Goal: Go to known website: Access a specific website the user already knows

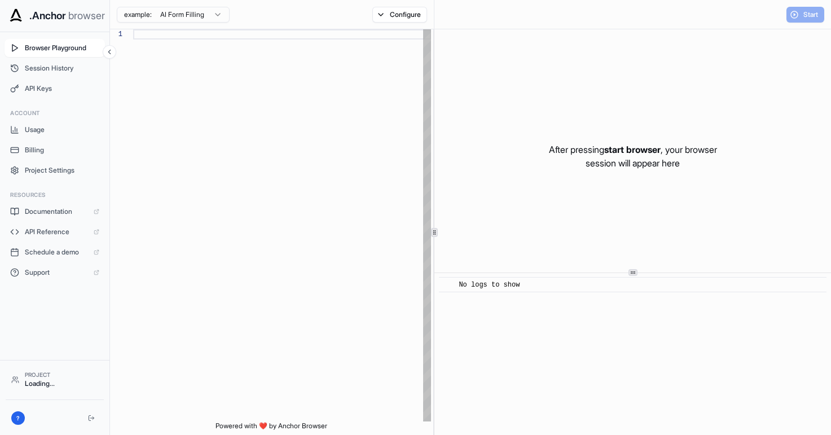
scroll to position [71, 0]
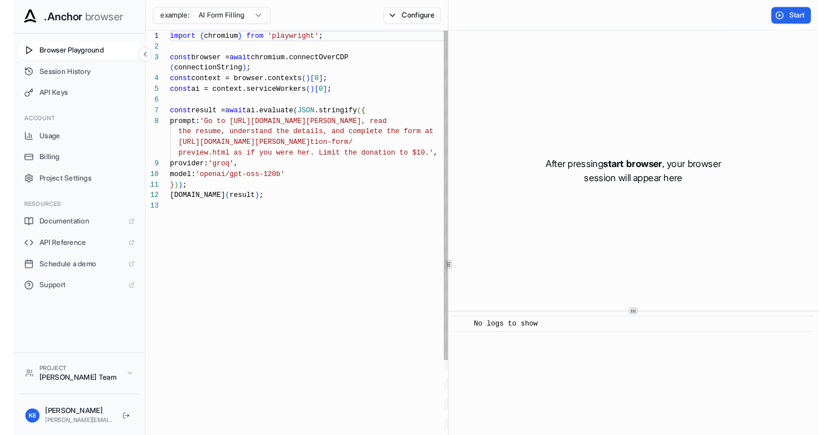
scroll to position [71, 0]
